Goal: Information Seeking & Learning: Learn about a topic

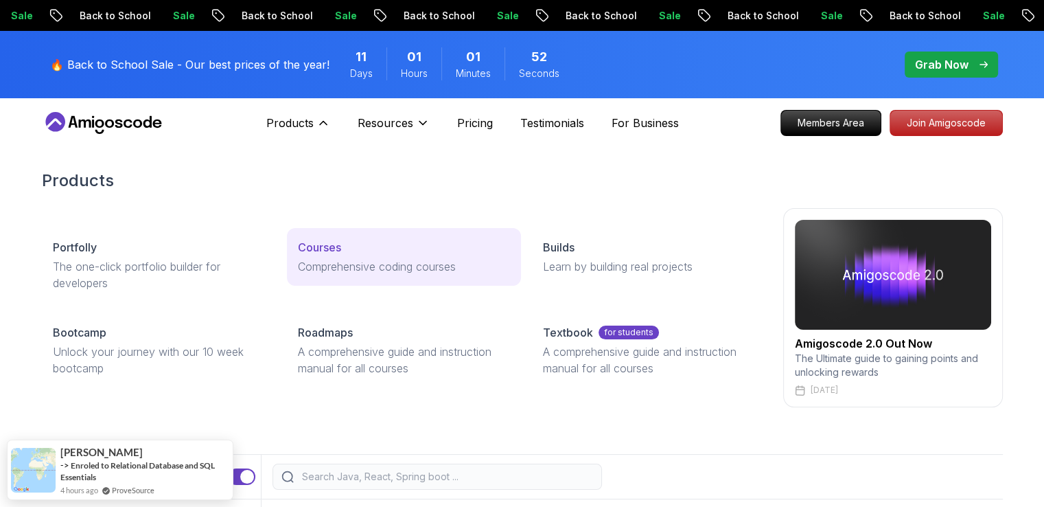
click at [338, 244] on p "Courses" at bounding box center [319, 247] width 43 height 16
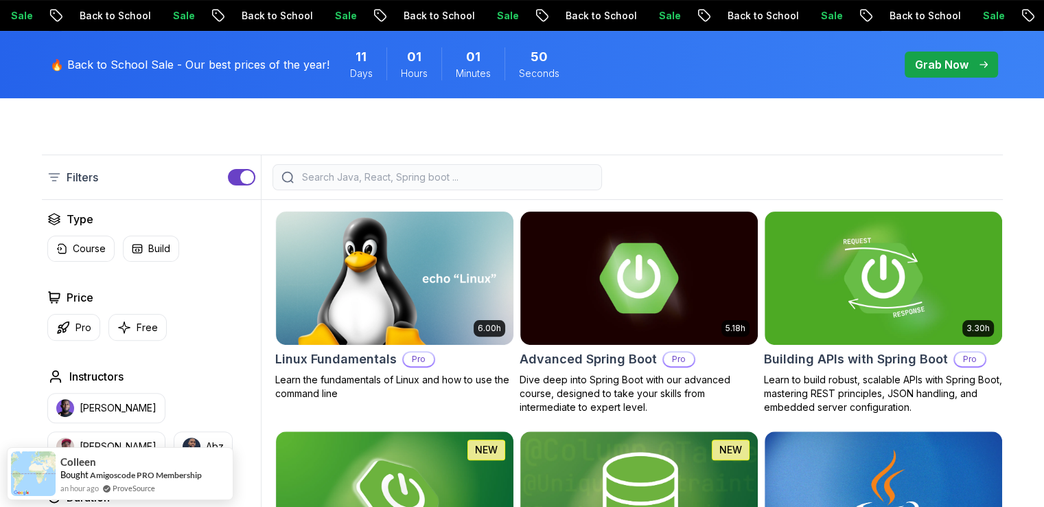
scroll to position [343, 0]
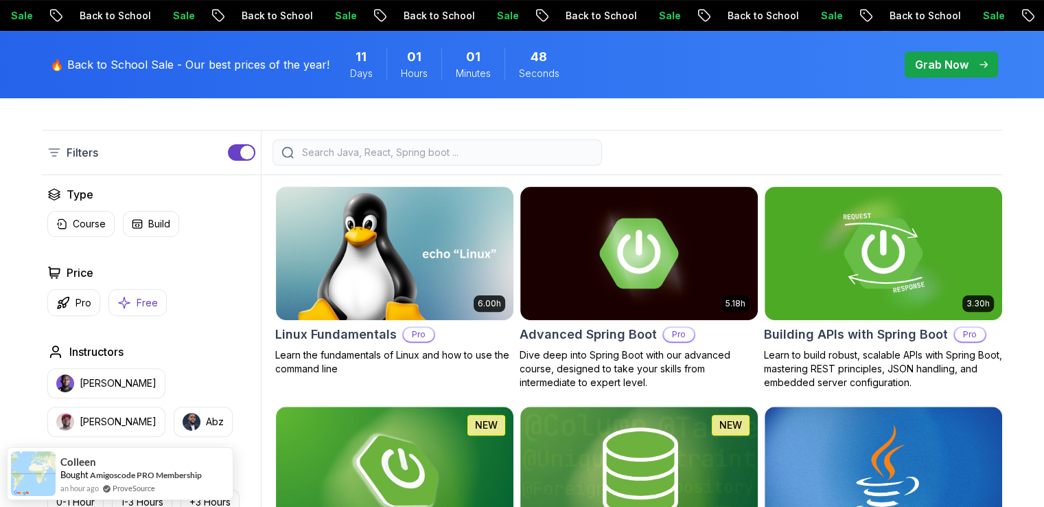
click at [131, 301] on button "Free" at bounding box center [137, 302] width 58 height 27
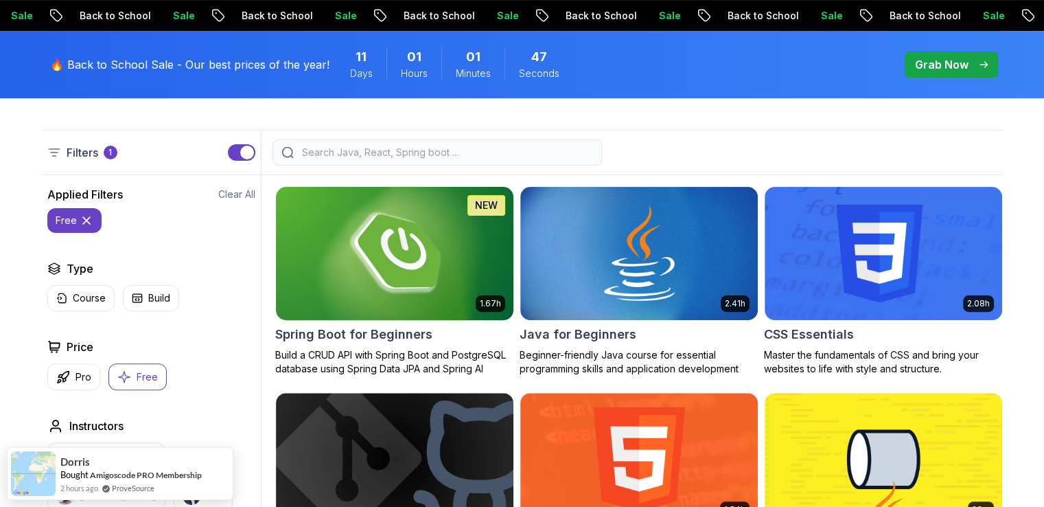
click at [389, 308] on img at bounding box center [394, 252] width 249 height 139
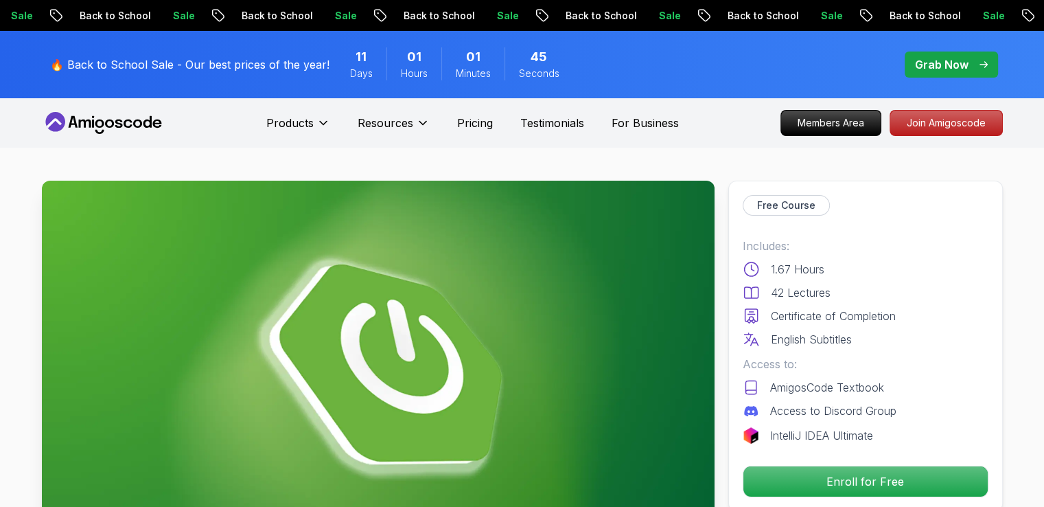
scroll to position [53, 0]
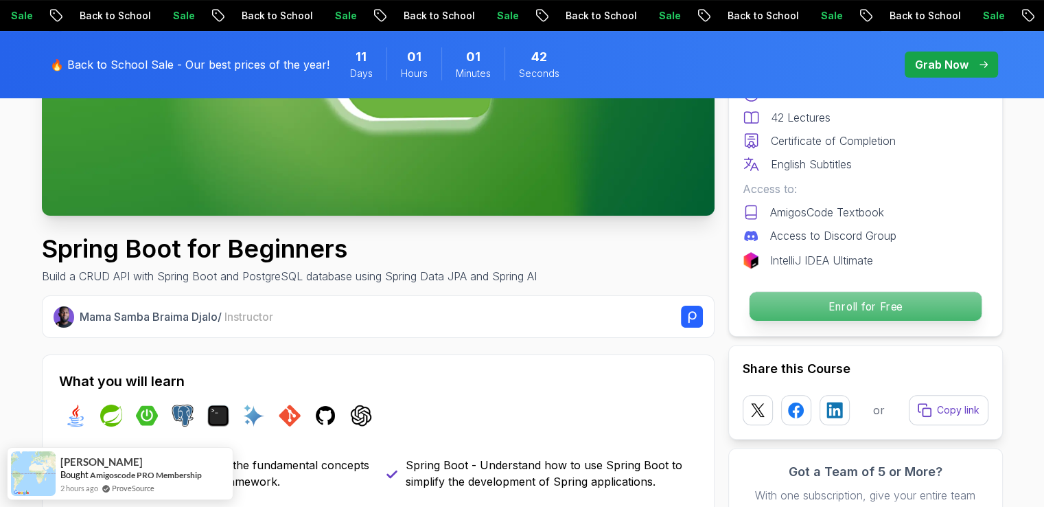
click at [797, 300] on p "Enroll for Free" at bounding box center [865, 306] width 232 height 29
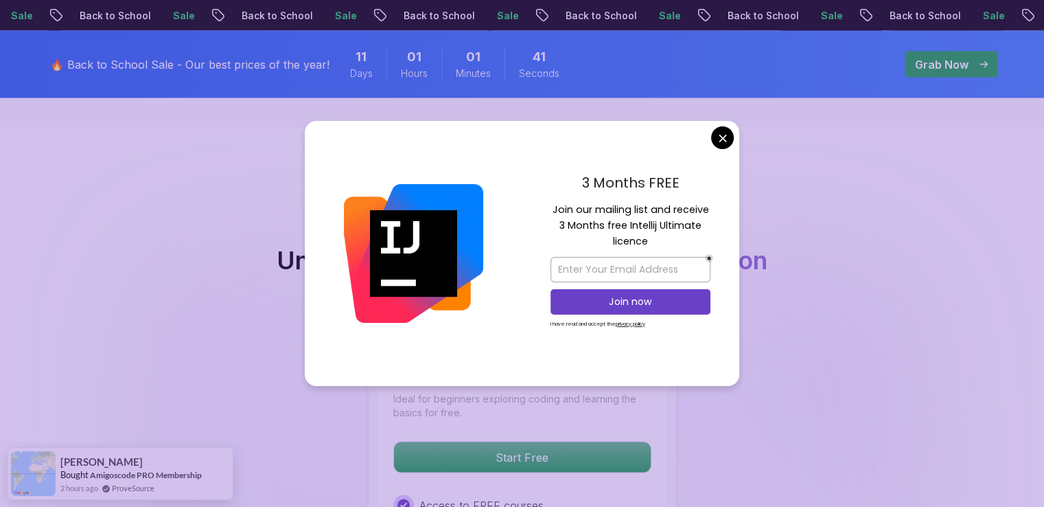
scroll to position [2790, 0]
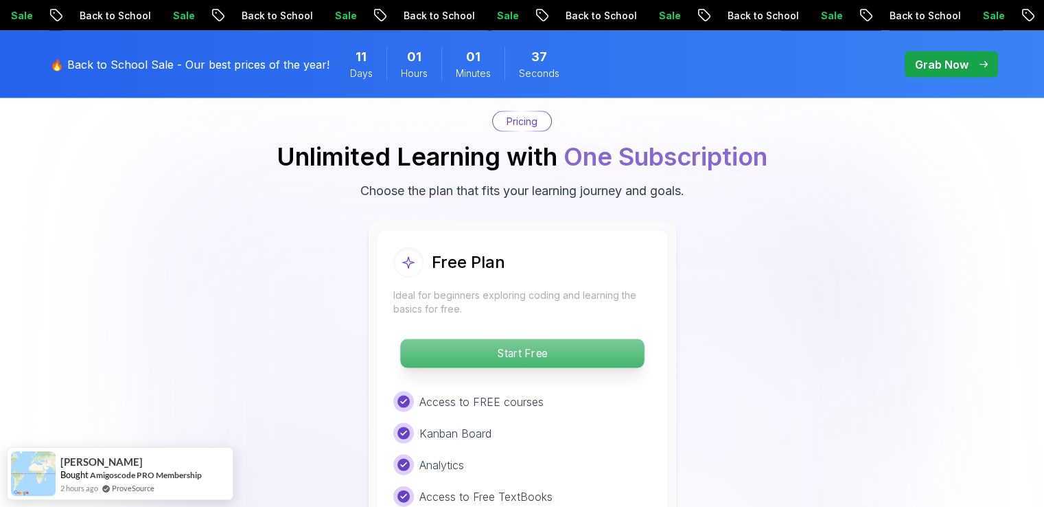
click at [506, 339] on p "Start Free" at bounding box center [522, 353] width 244 height 29
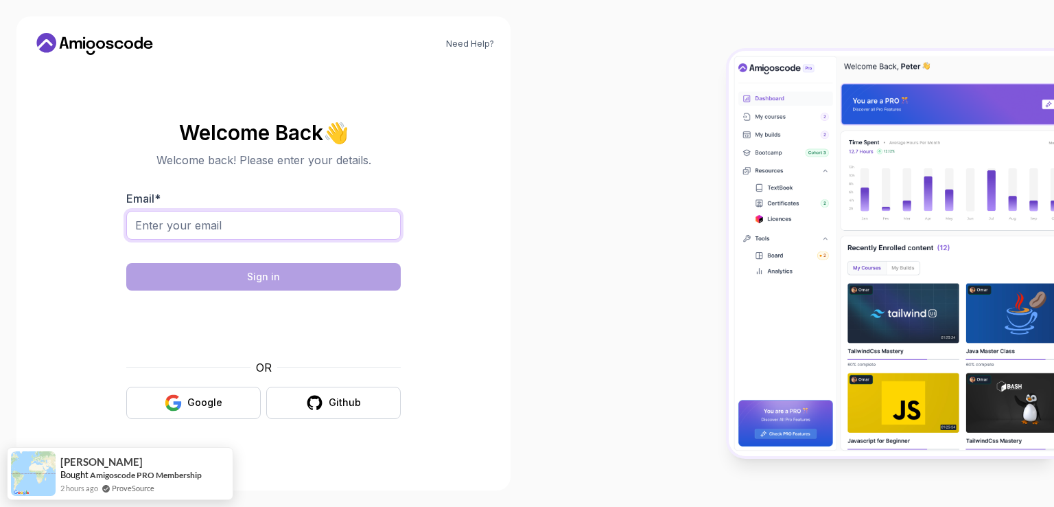
click at [233, 220] on input "Email *" at bounding box center [263, 225] width 275 height 29
click at [181, 404] on icon "button" at bounding box center [178, 405] width 8 height 8
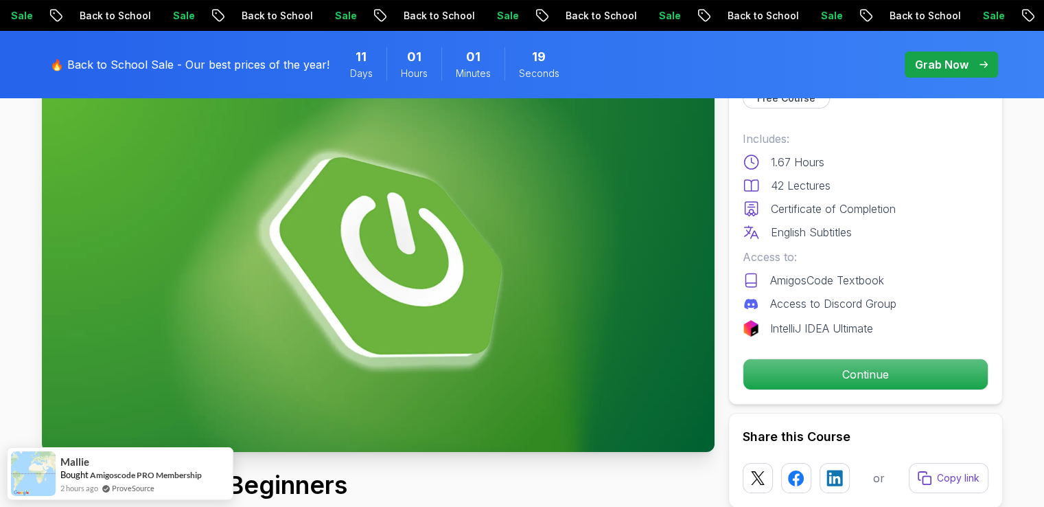
scroll to position [137, 0]
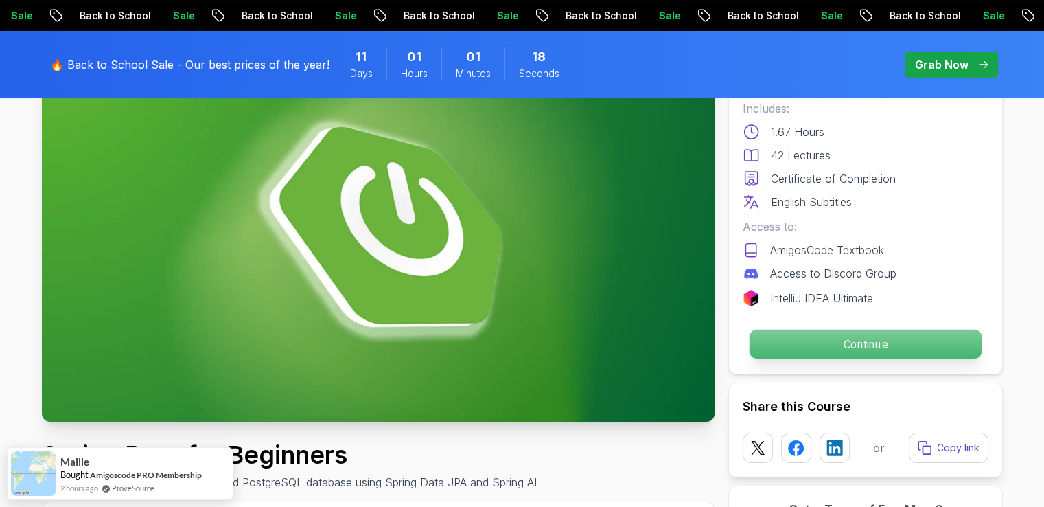
click at [806, 339] on p "Continue" at bounding box center [865, 343] width 232 height 29
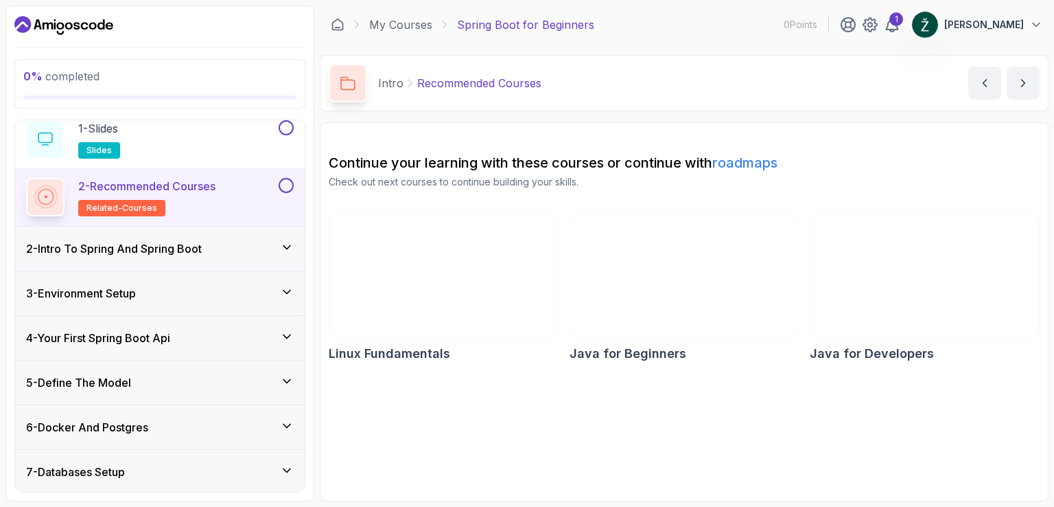
scroll to position [137, 0]
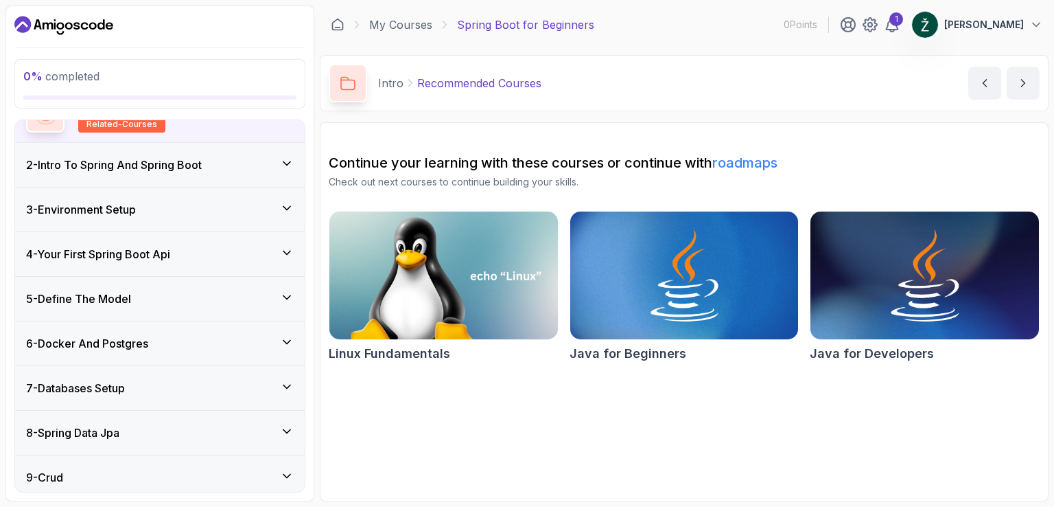
click at [277, 339] on div "6 - Docker And Postgres" at bounding box center [160, 343] width 268 height 16
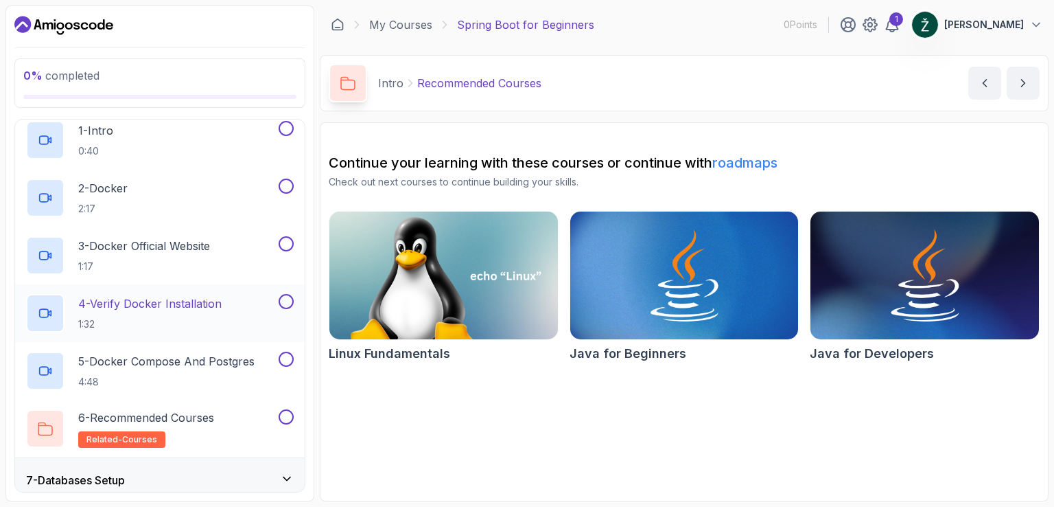
scroll to position [281, 0]
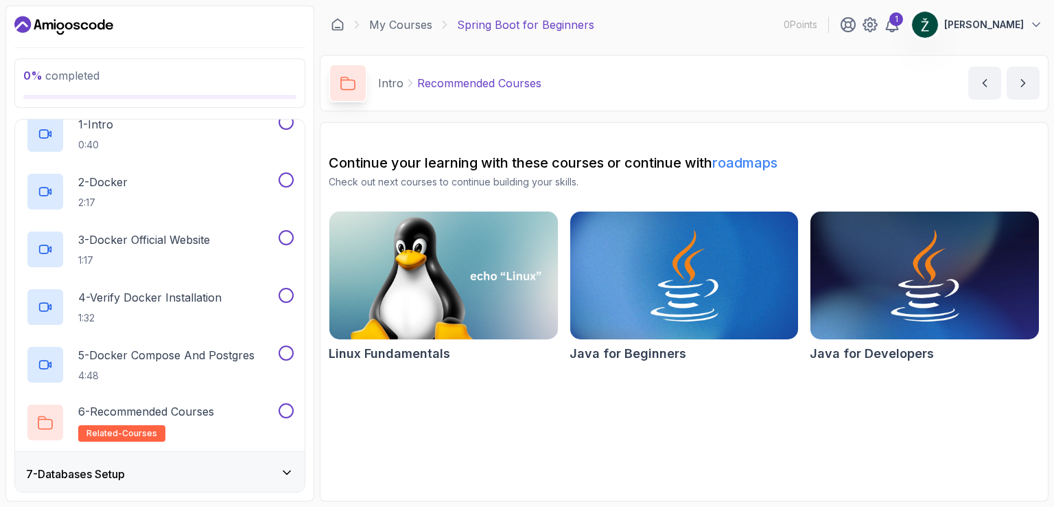
click at [229, 461] on div "7 - Databases Setup" at bounding box center [160, 474] width 290 height 44
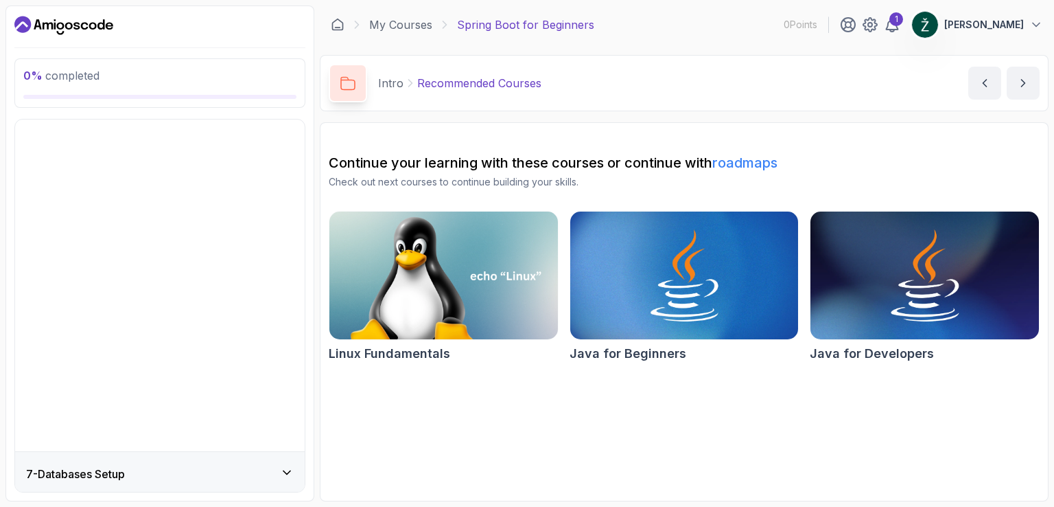
scroll to position [161, 0]
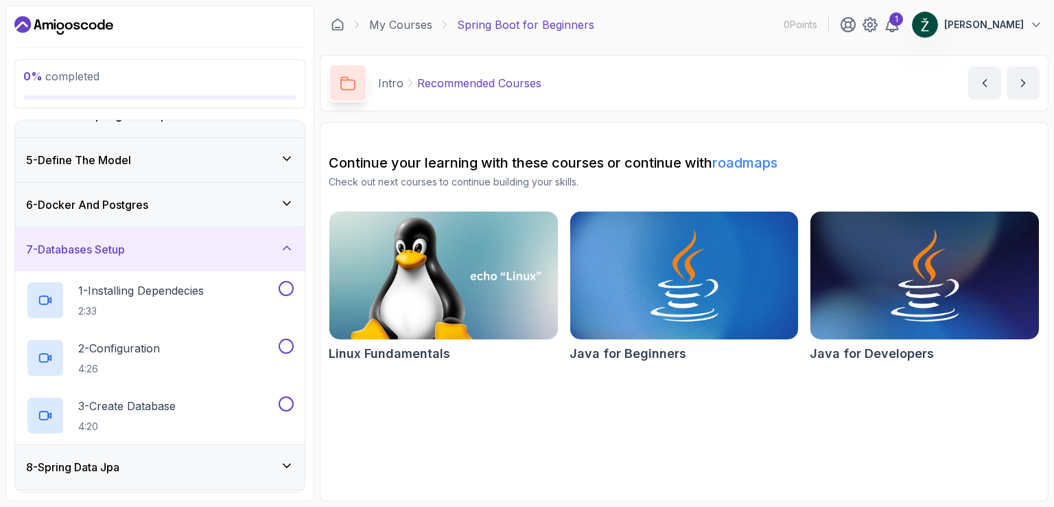
click at [243, 203] on div "6 - Docker And Postgres" at bounding box center [160, 204] width 268 height 16
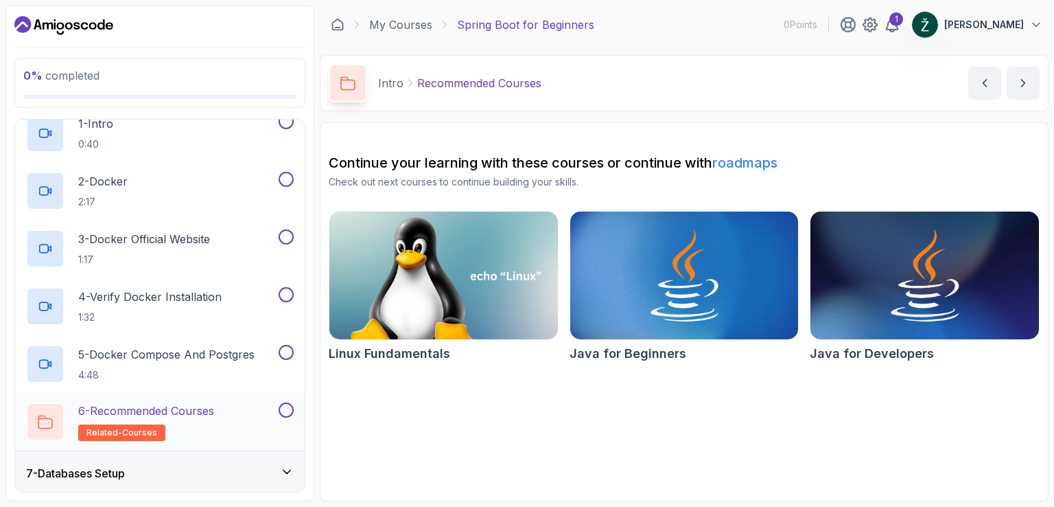
scroll to position [298, 0]
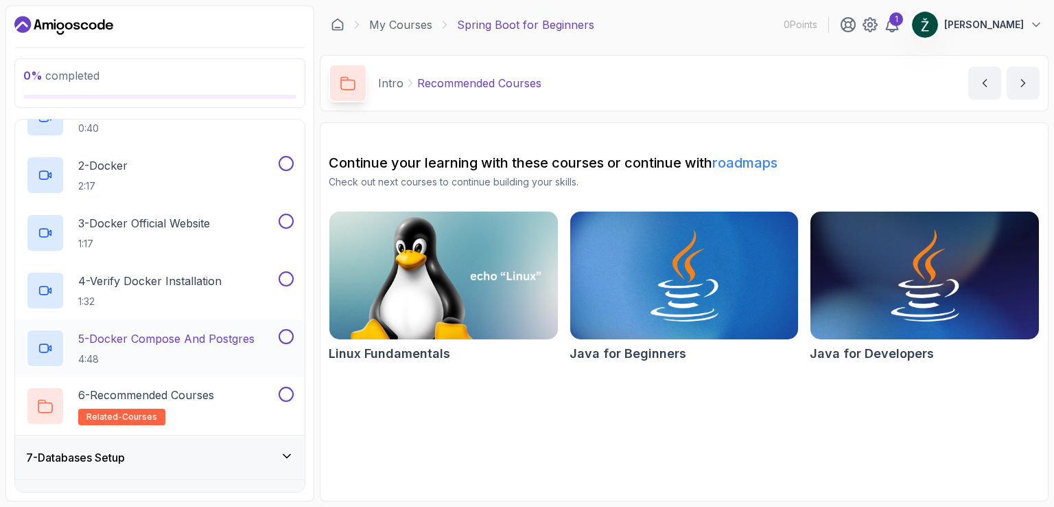
click at [211, 338] on p "5 - Docker Compose And Postgres" at bounding box center [166, 338] width 176 height 16
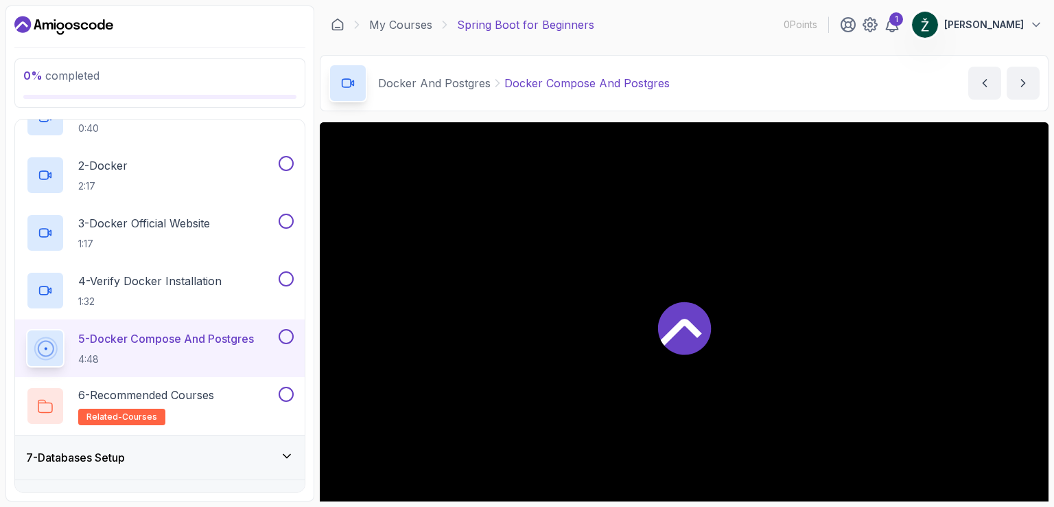
click at [682, 334] on icon at bounding box center [684, 327] width 53 height 53
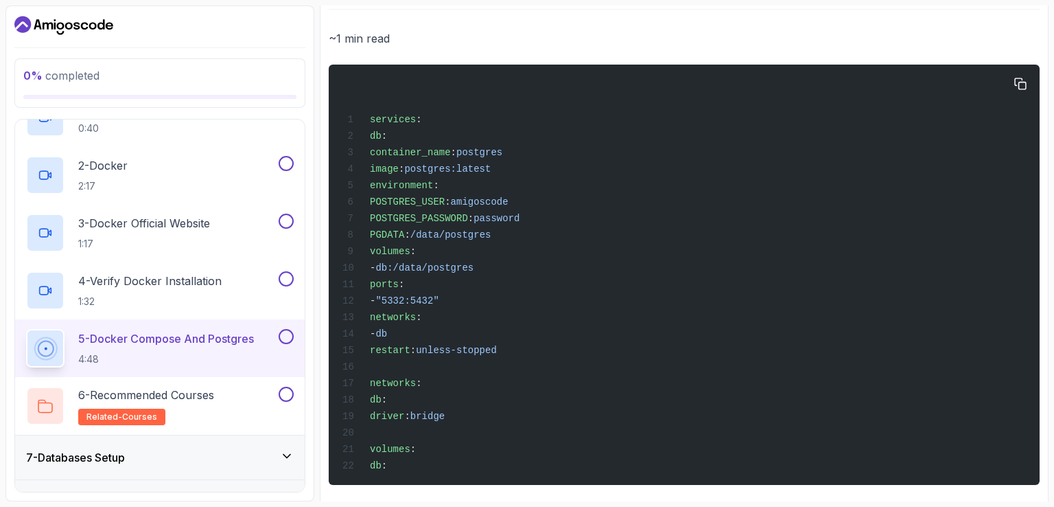
scroll to position [582, 0]
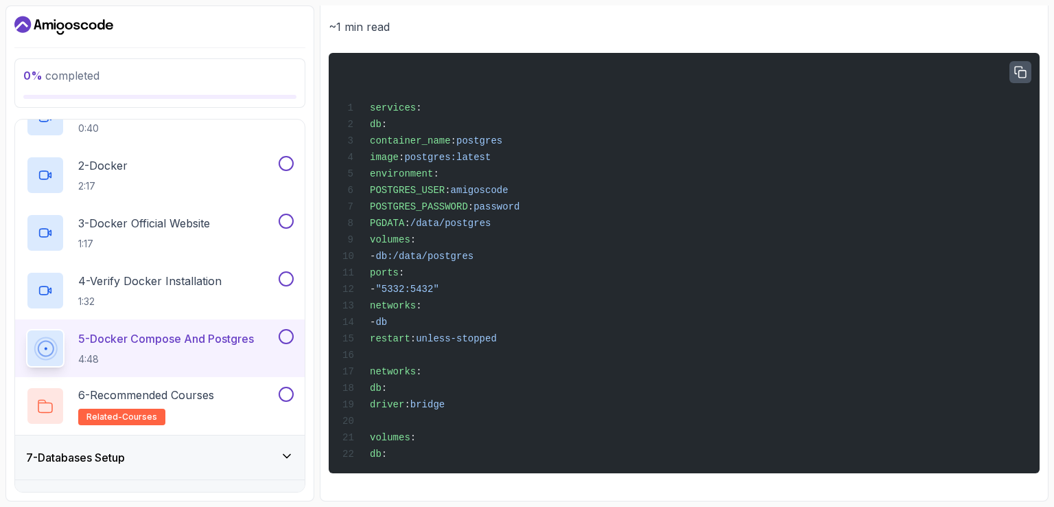
click at [1025, 77] on icon "button" at bounding box center [1020, 72] width 11 height 11
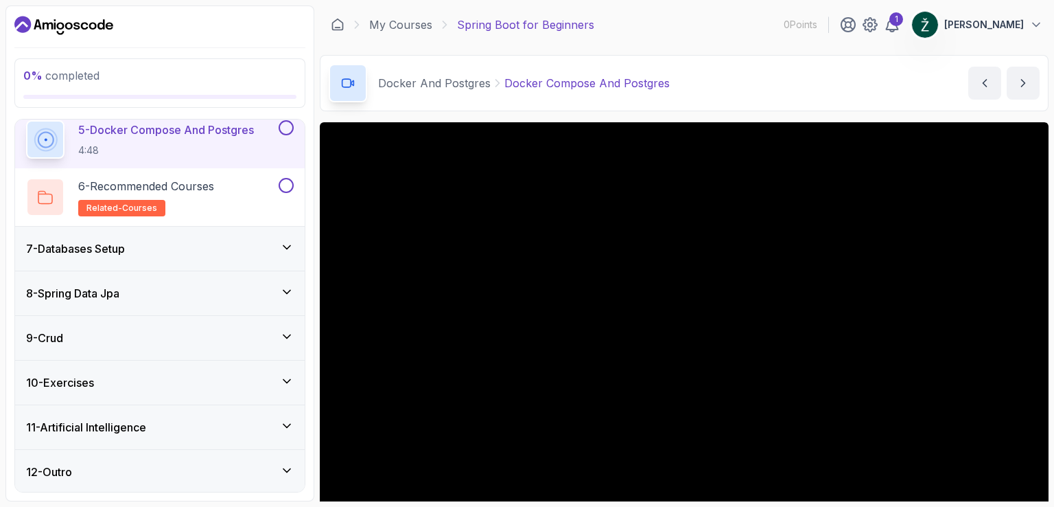
scroll to position [49, 0]
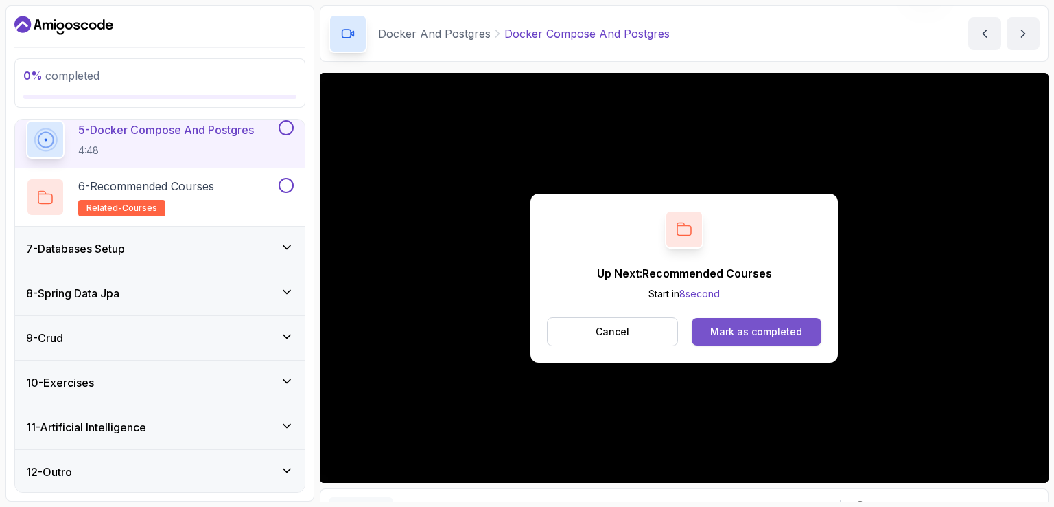
click at [725, 335] on div "Mark as completed" at bounding box center [756, 332] width 92 height 14
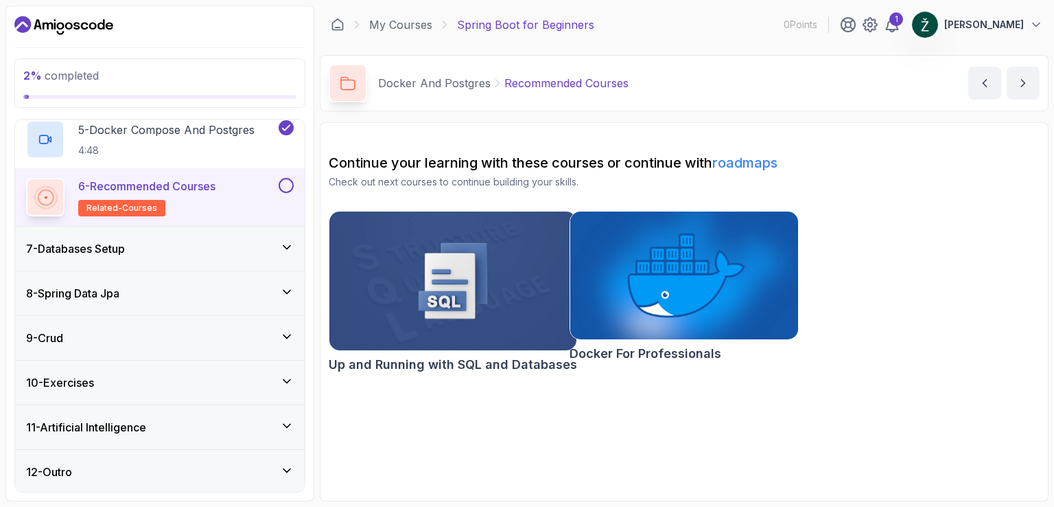
click at [245, 262] on div "7 - Databases Setup" at bounding box center [160, 249] width 290 height 44
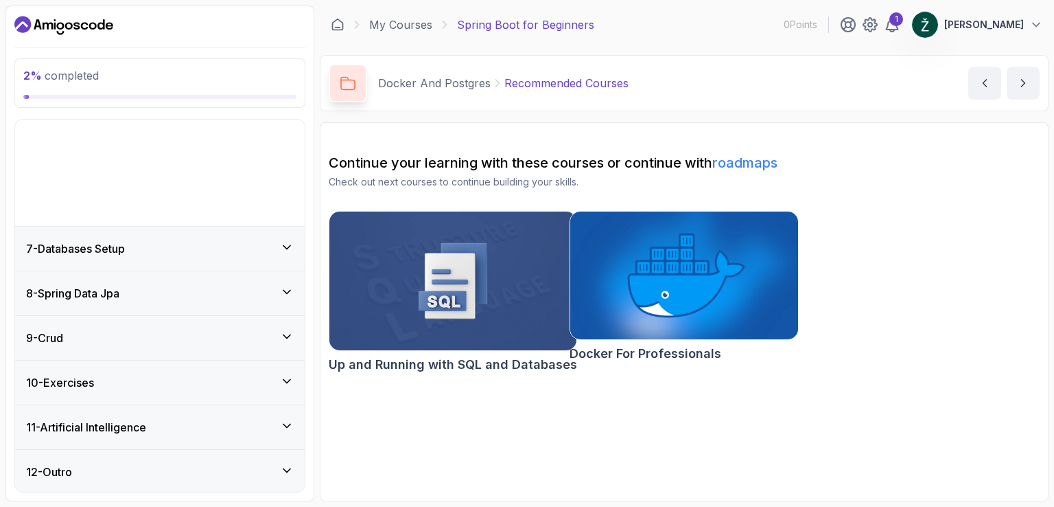
scroll to position [161, 0]
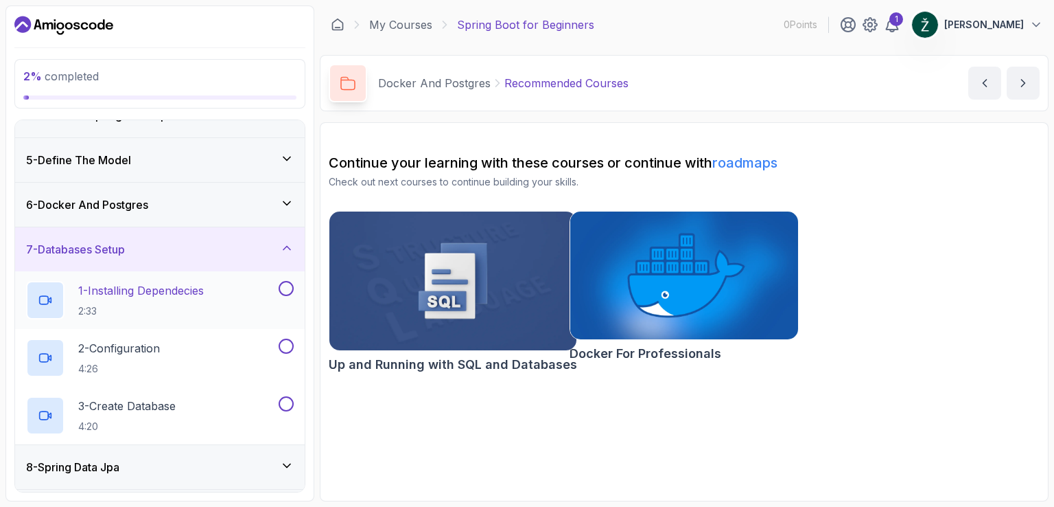
click at [243, 303] on div "1 - Installing Dependecies 2:33" at bounding box center [151, 300] width 250 height 38
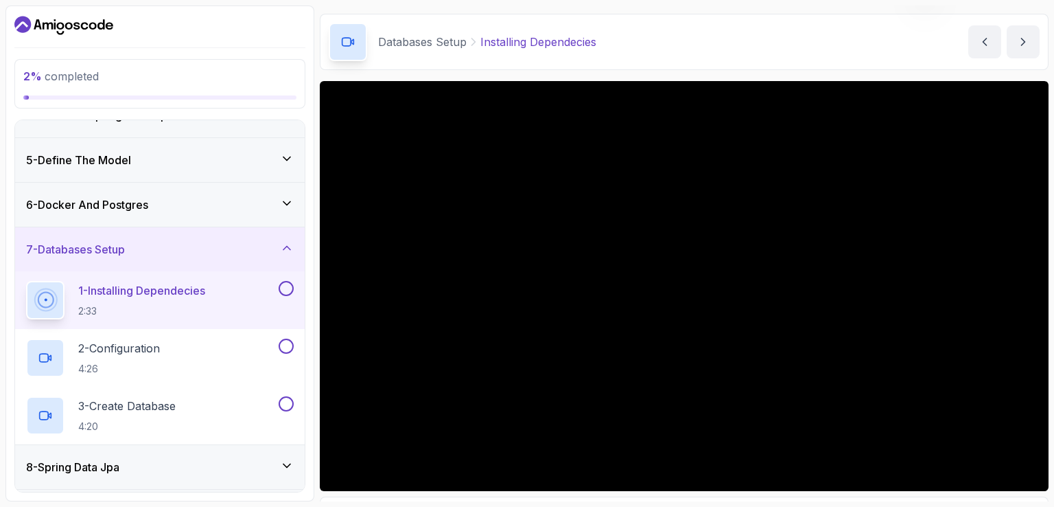
scroll to position [69, 0]
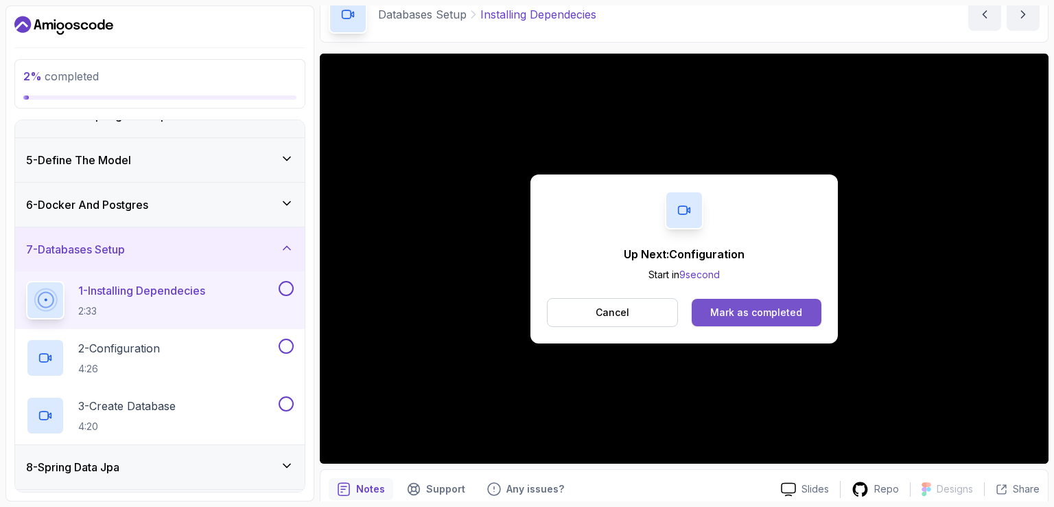
click at [732, 308] on div "Mark as completed" at bounding box center [756, 312] width 92 height 14
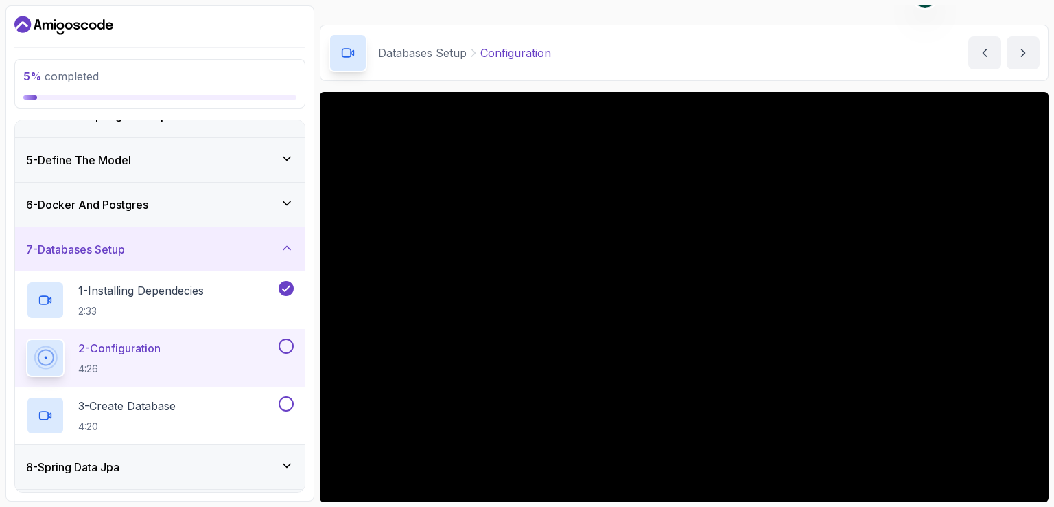
scroll to position [36, 0]
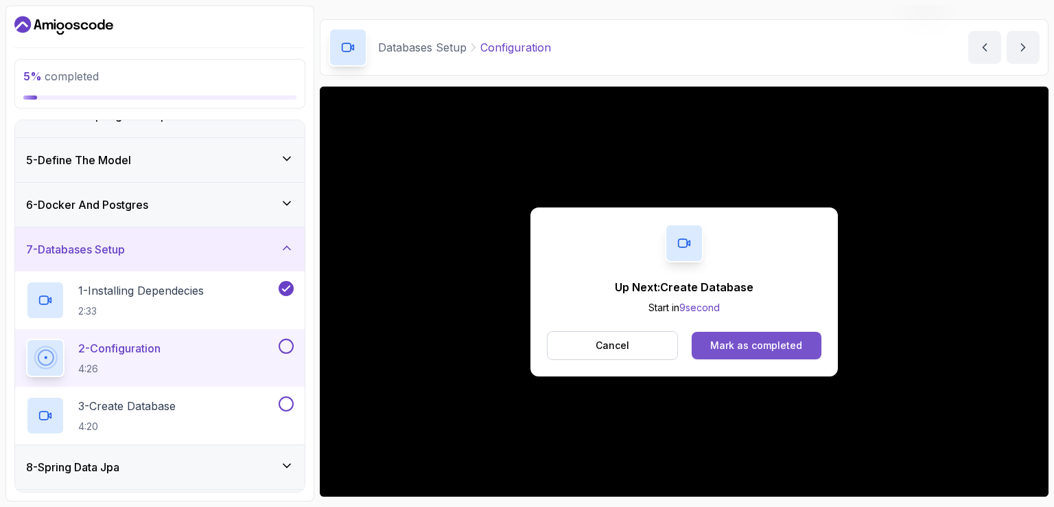
click at [720, 338] on div "Mark as completed" at bounding box center [756, 345] width 92 height 14
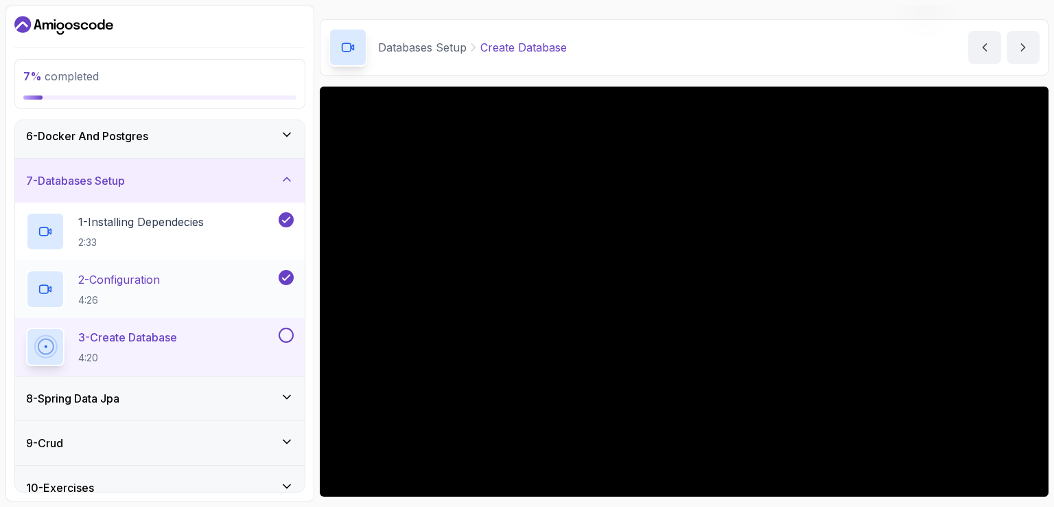
scroll to position [298, 0]
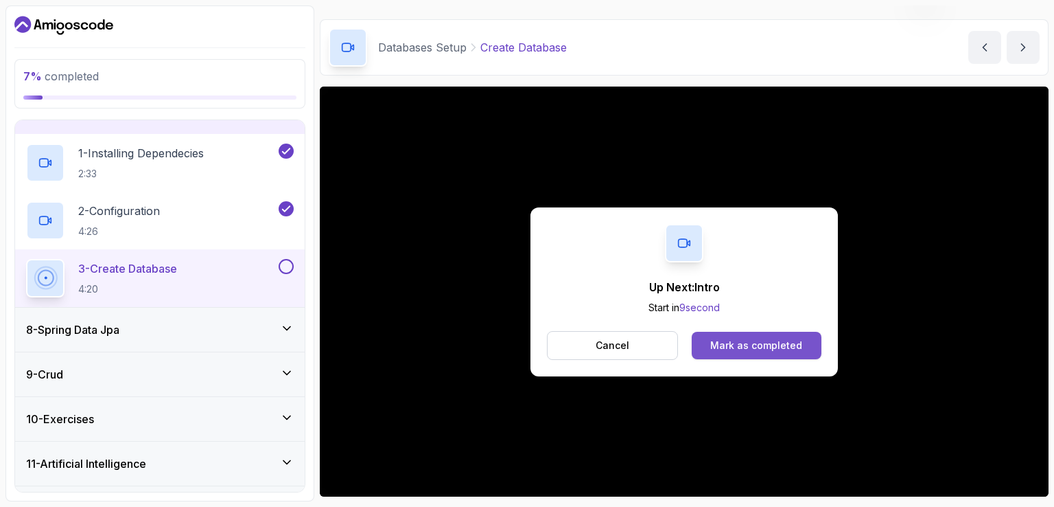
click at [733, 339] on div "Mark as completed" at bounding box center [756, 345] width 92 height 14
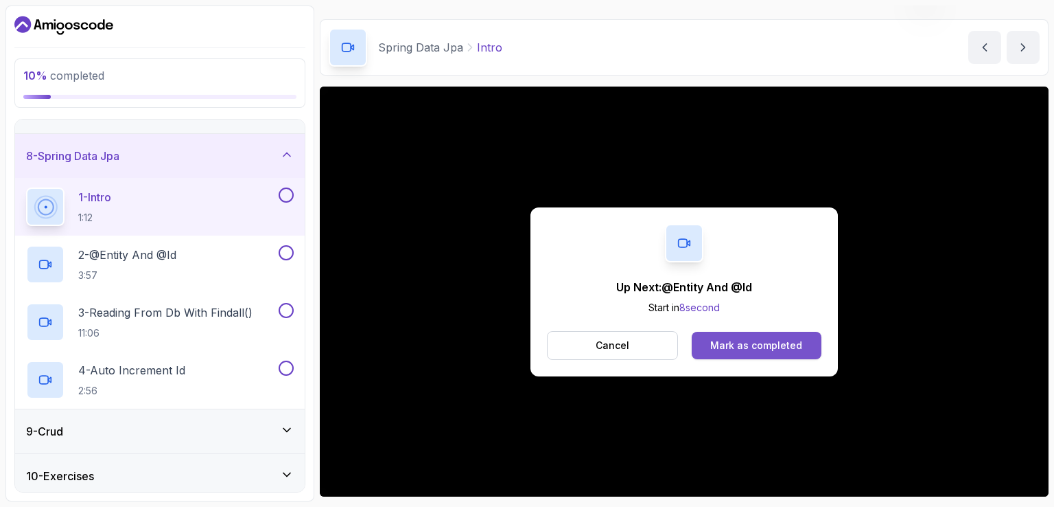
click at [766, 345] on div "Mark as completed" at bounding box center [756, 345] width 92 height 14
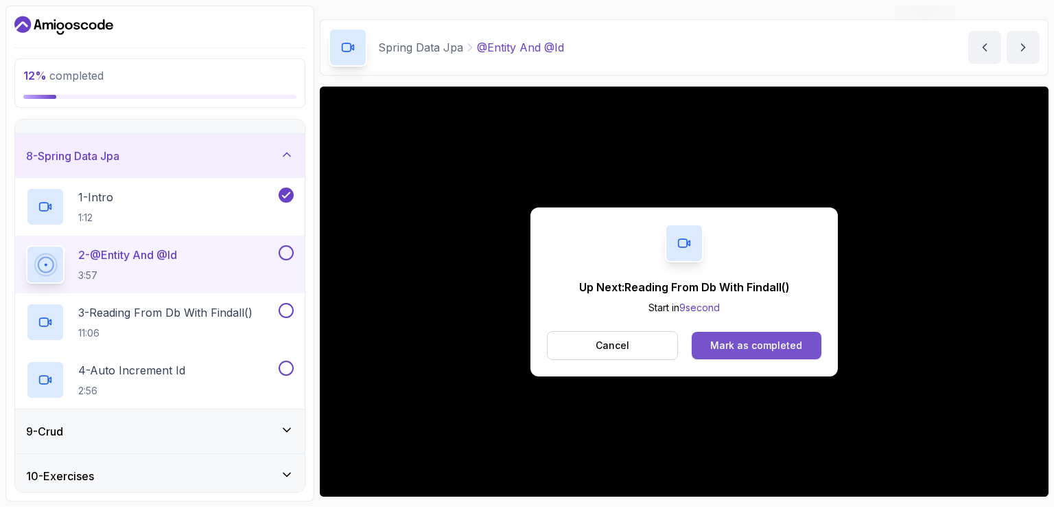
click at [710, 342] on button "Mark as completed" at bounding box center [757, 345] width 130 height 27
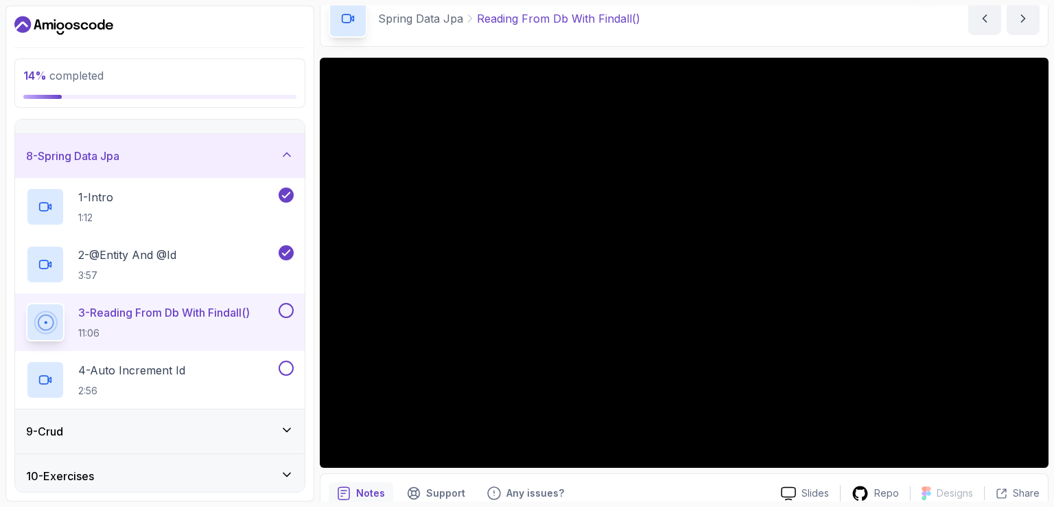
scroll to position [80, 0]
